Goal: Information Seeking & Learning: Understand process/instructions

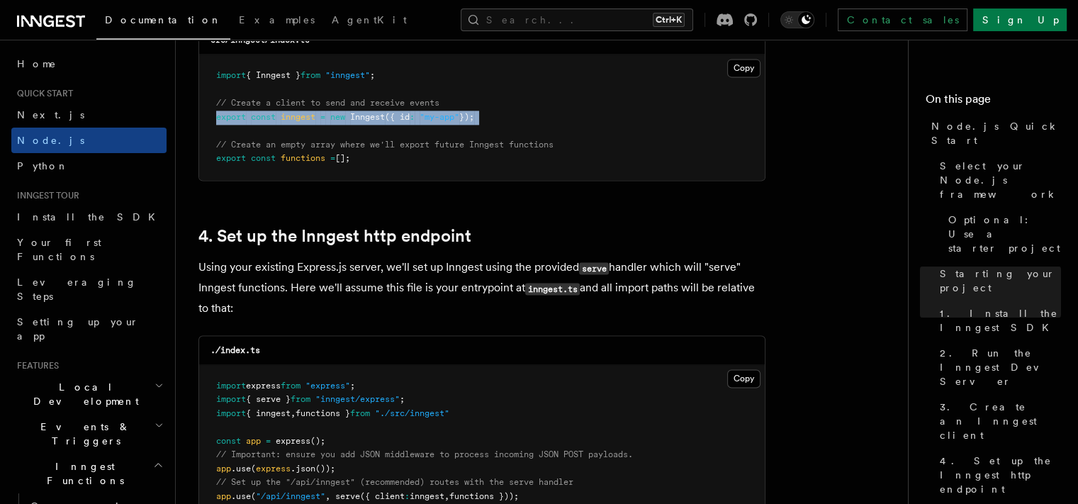
drag, startPoint x: 214, startPoint y: 115, endPoint x: 555, endPoint y: 137, distance: 342.1
click at [555, 137] on pre "import { Inngest } from "inngest" ; // Create a client to send and receive even…" at bounding box center [481, 117] width 565 height 125
copy code "export const inngest = new Inngest ({ id : "my-app" });"
click at [614, 124] on pre "import { Inngest } from "inngest" ; // Create a client to send and receive even…" at bounding box center [481, 117] width 565 height 125
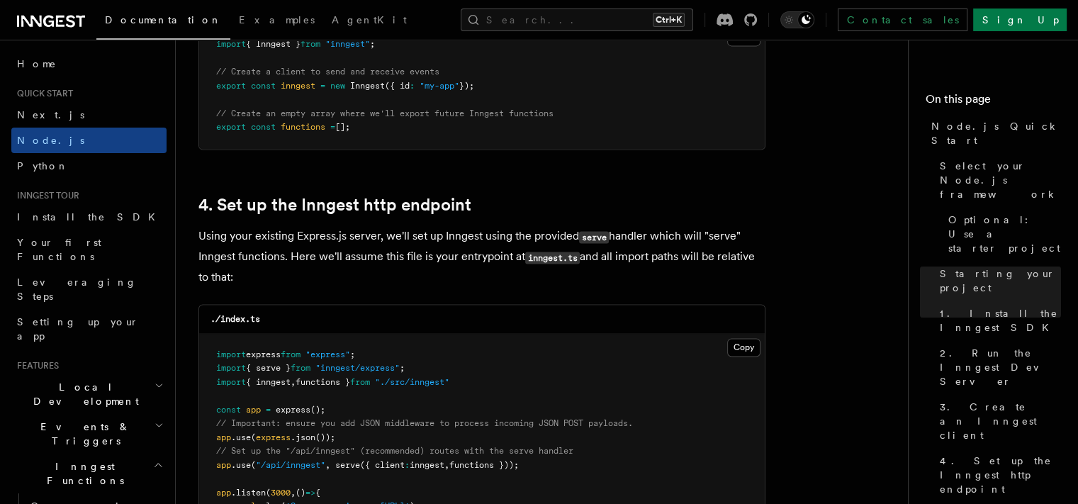
scroll to position [2020, 0]
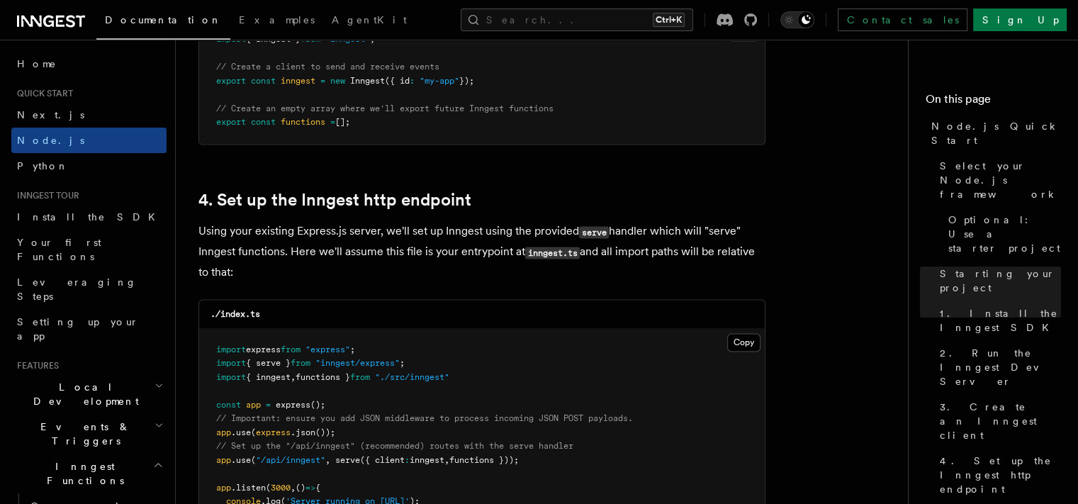
drag, startPoint x: 214, startPoint y: 120, endPoint x: 383, endPoint y: 120, distance: 168.6
click at [383, 120] on pre "import { Inngest } from "inngest" ; // Create a client to send and receive even…" at bounding box center [481, 80] width 565 height 125
copy span "export const functions = [];"
click at [427, 143] on pre "import { Inngest } from "inngest" ; // Create a client to send and receive even…" at bounding box center [481, 80] width 565 height 125
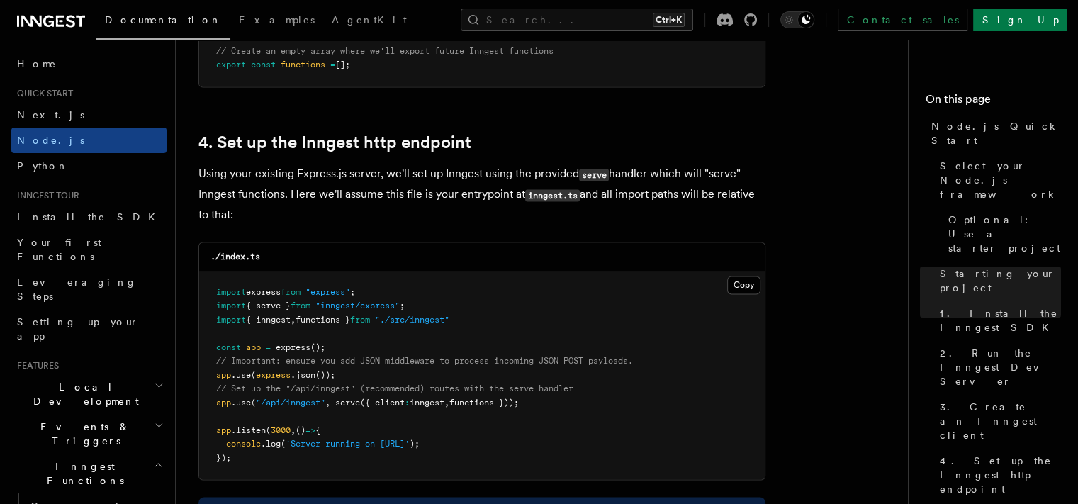
scroll to position [2079, 0]
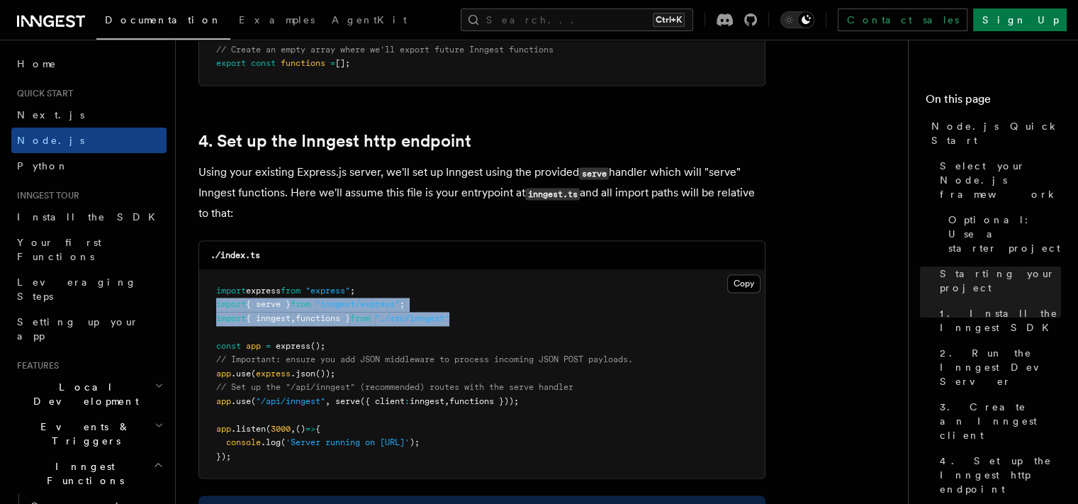
drag, startPoint x: 217, startPoint y: 305, endPoint x: 507, endPoint y: 316, distance: 289.2
click at [507, 316] on pre "import express from "express" ; import { serve } from "inngest/express" ; impor…" at bounding box center [481, 374] width 565 height 208
copy code "import { serve } from "inngest/express" ; import { inngest , functions } from "…"
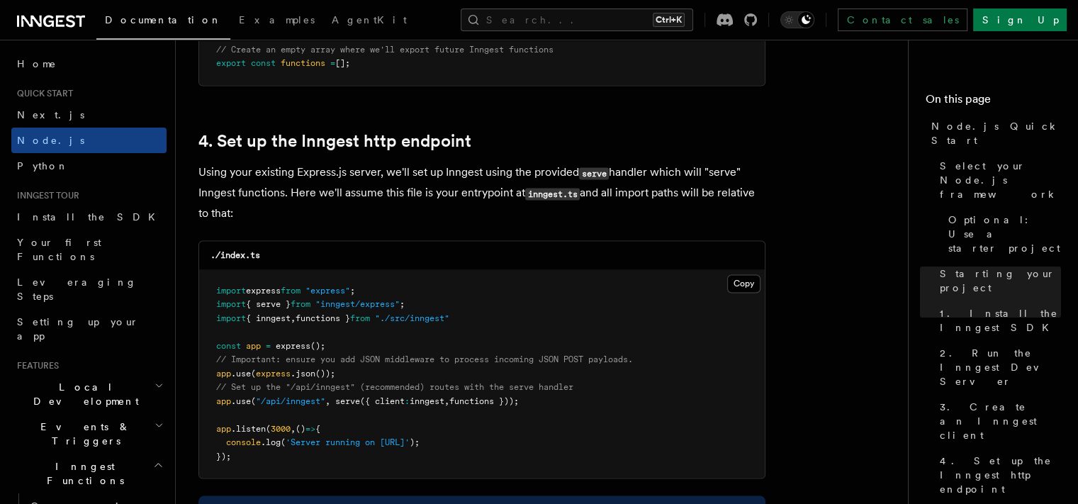
click at [552, 349] on pre "import express from "express" ; import { serve } from "inngest/express" ; impor…" at bounding box center [481, 374] width 565 height 208
